Goal: Task Accomplishment & Management: Manage account settings

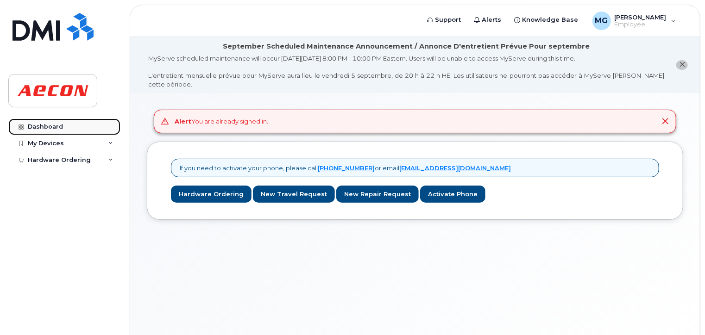
click at [50, 125] on div "Dashboard" at bounding box center [45, 126] width 35 height 7
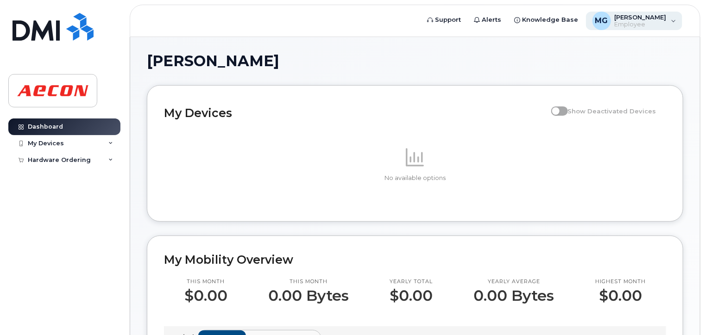
click at [633, 22] on span "Employee" at bounding box center [640, 24] width 52 height 7
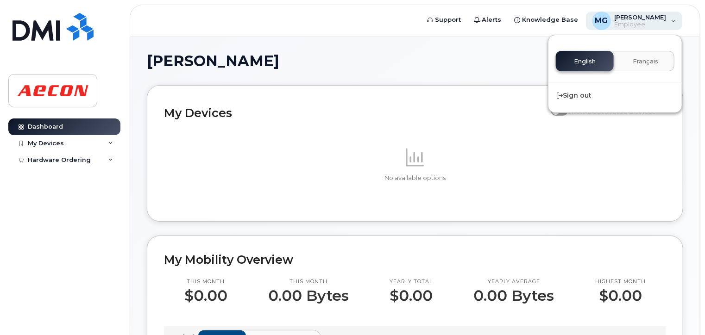
click at [633, 22] on span "Employee" at bounding box center [640, 24] width 52 height 7
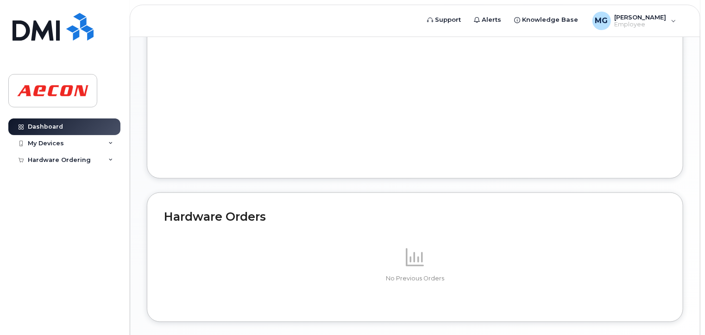
scroll to position [463, 0]
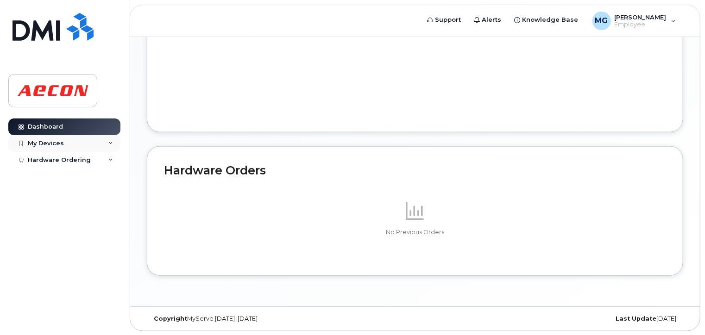
click at [49, 140] on div "My Devices" at bounding box center [46, 143] width 36 height 7
click at [43, 177] on div "Hardware Ordering" at bounding box center [59, 177] width 63 height 7
click at [43, 176] on div "Hardware Ordering" at bounding box center [59, 177] width 63 height 7
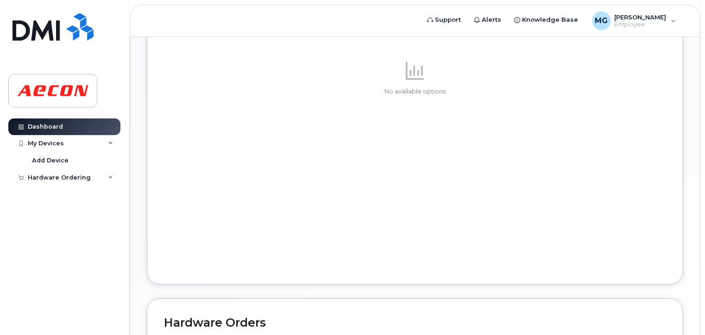
scroll to position [278, 0]
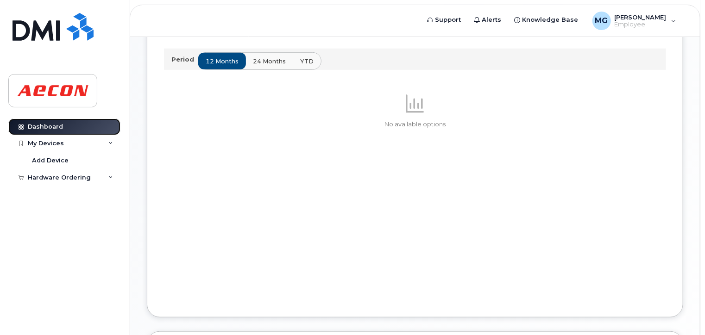
click at [35, 129] on div "Dashboard" at bounding box center [45, 126] width 35 height 7
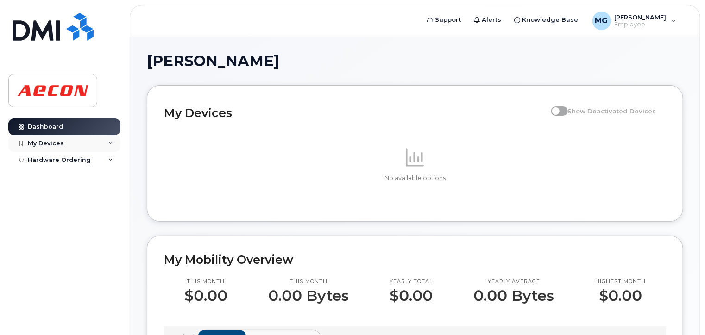
click at [49, 147] on div "My Devices" at bounding box center [64, 143] width 112 height 17
click at [664, 21] on span "Employee" at bounding box center [640, 24] width 52 height 7
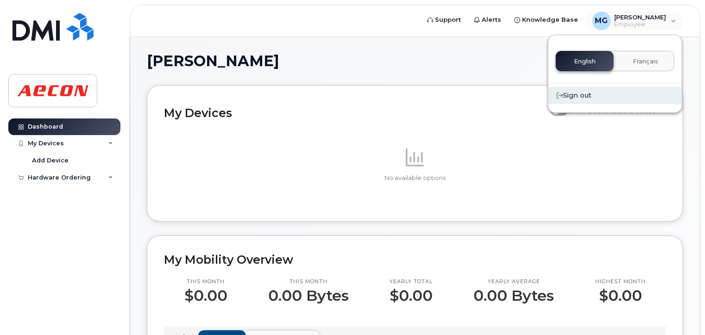
click at [578, 98] on div "Sign out" at bounding box center [614, 95] width 133 height 17
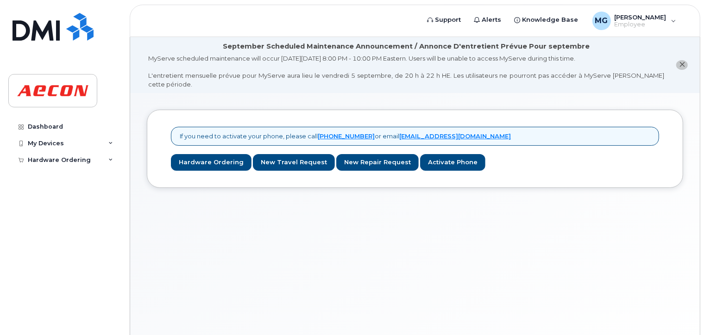
click at [165, 20] on header "Support Alerts Knowledge Base MG Mohamed Gabsi Employee English Français Sign o…" at bounding box center [415, 21] width 570 height 32
click at [239, 21] on header "Support Alerts Knowledge Base MG Mohamed Gabsi Employee English Français Sign o…" at bounding box center [415, 21] width 570 height 32
click at [677, 63] on button "close notification" at bounding box center [682, 65] width 12 height 10
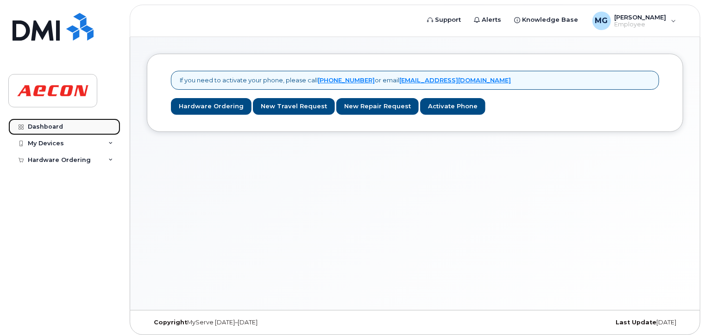
click at [38, 127] on div "Dashboard" at bounding box center [45, 126] width 35 height 7
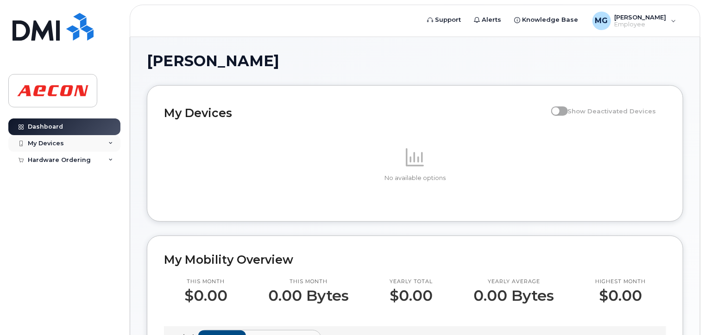
click at [59, 145] on div "My Devices" at bounding box center [46, 143] width 36 height 7
click at [49, 181] on div "Hardware Ordering" at bounding box center [59, 177] width 63 height 7
click at [238, 31] on header "Support Alerts Knowledge Base MG [PERSON_NAME] Employee English Français Sign o…" at bounding box center [415, 21] width 570 height 32
click at [358, 65] on h1 "[PERSON_NAME]" at bounding box center [413, 61] width 532 height 15
